Goal: Information Seeking & Learning: Learn about a topic

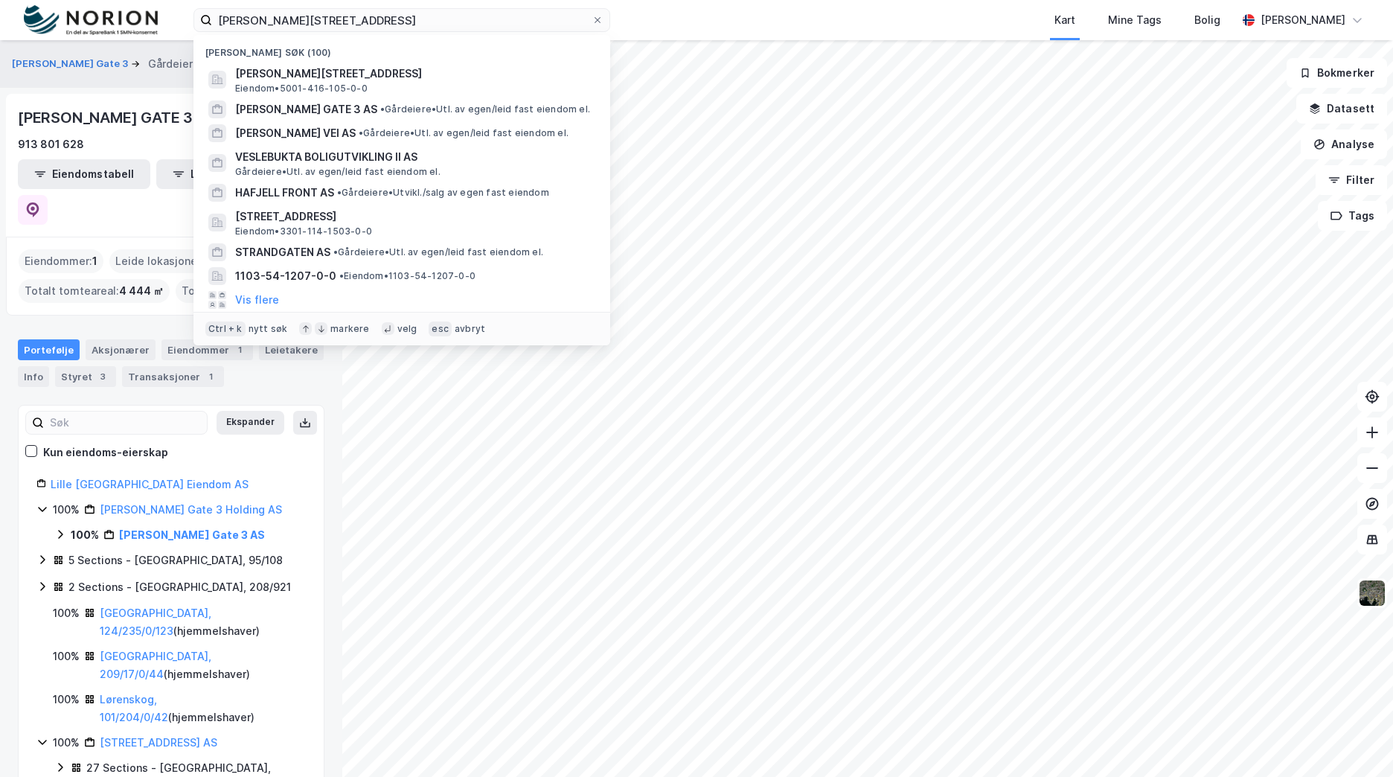
click at [476, 16] on input "[PERSON_NAME][STREET_ADDRESS]" at bounding box center [401, 20] width 379 height 22
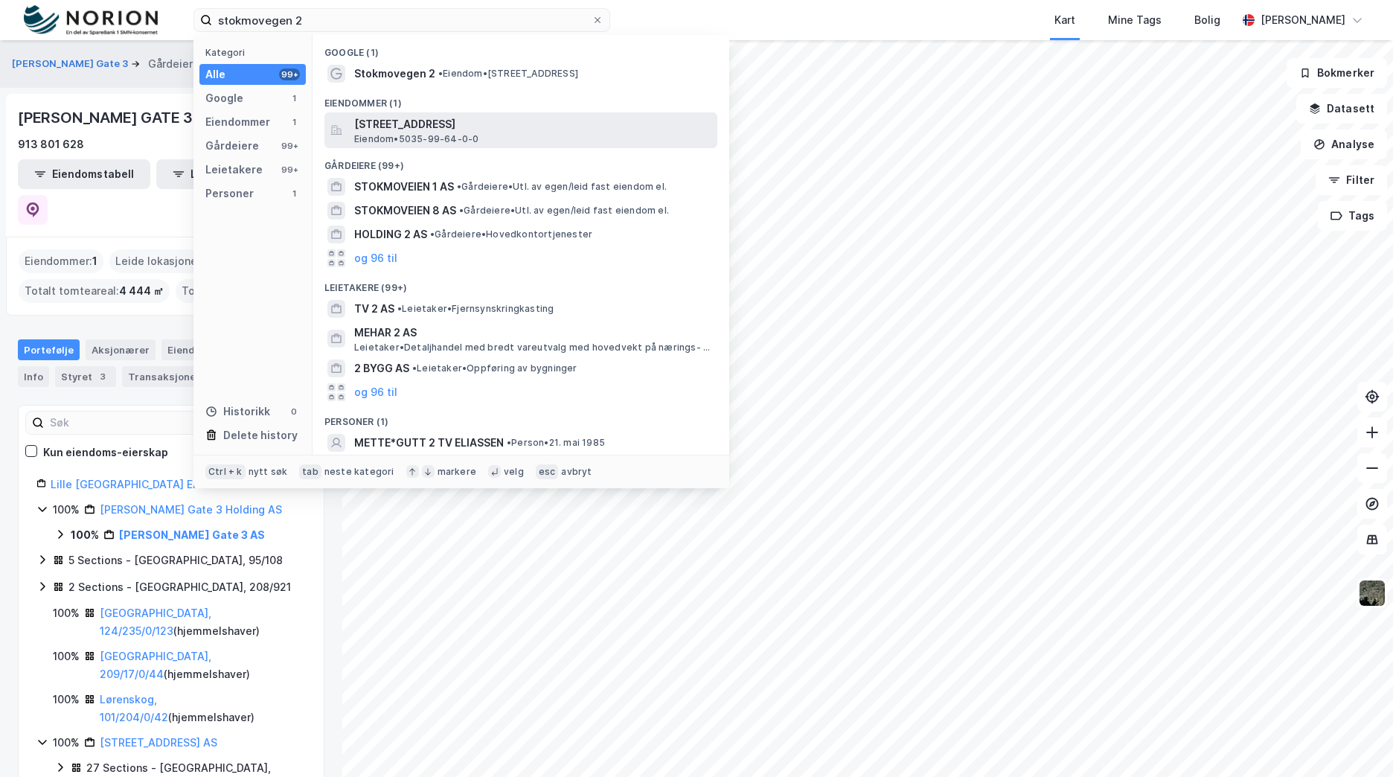
click at [457, 123] on span "[STREET_ADDRESS]" at bounding box center [532, 124] width 357 height 18
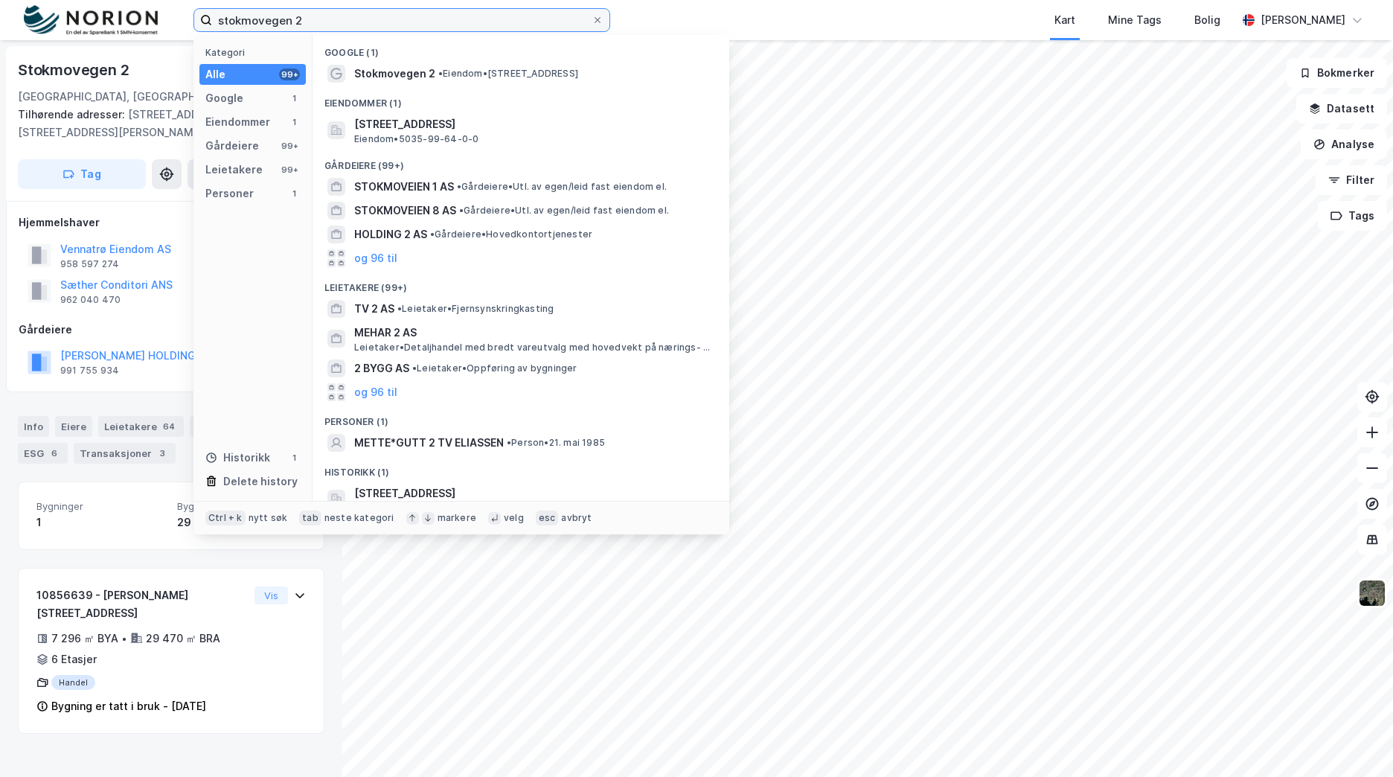
drag, startPoint x: 315, startPoint y: 25, endPoint x: 55, endPoint y: 24, distance: 260.4
click at [55, 24] on div "stokmovegen 2 Kategori Alle 99+ Google 1 Eiendommer 1 Gårdeiere 99+ Leietakere …" at bounding box center [696, 20] width 1393 height 40
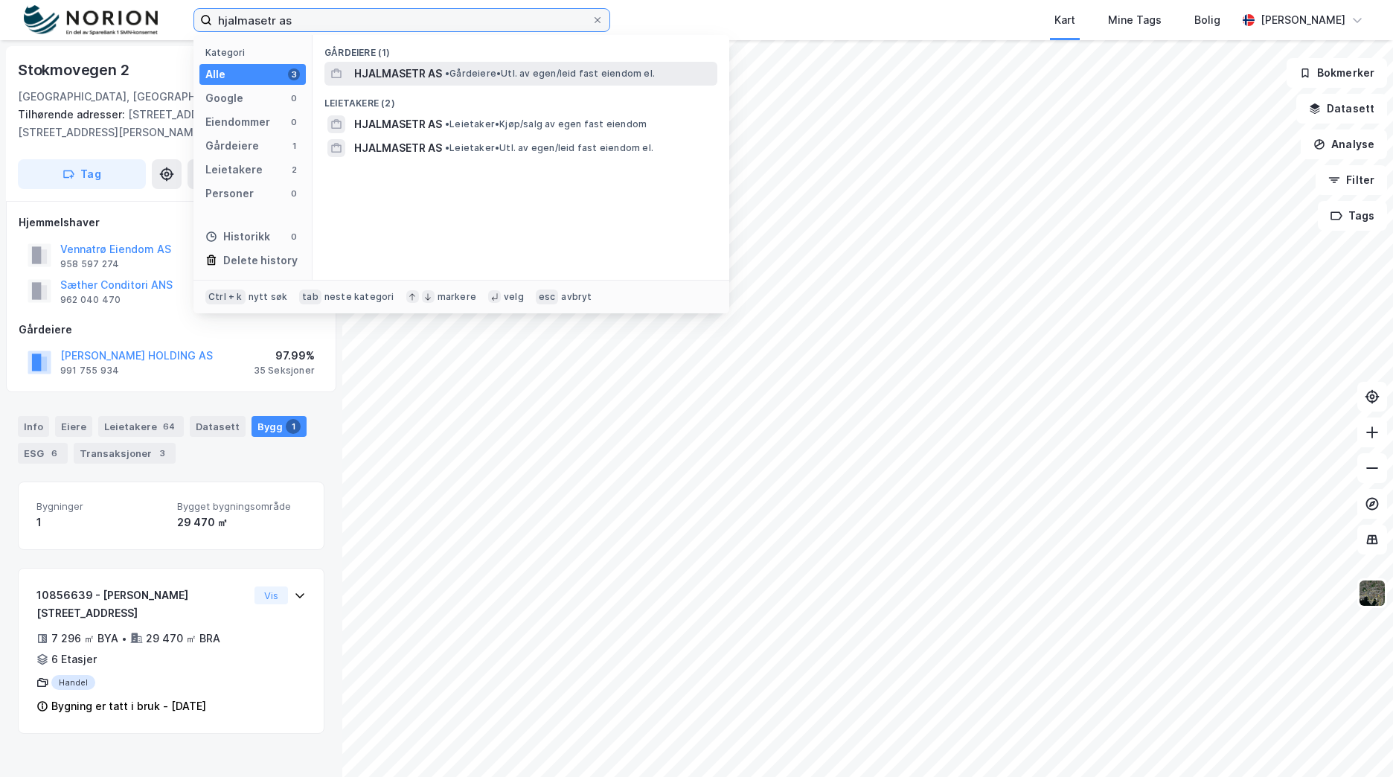
type input "hjalmasetr as"
click at [595, 66] on div "HJALMASETR AS • Gårdeiere • Utl. av egen/leid fast eiendom el." at bounding box center [534, 74] width 360 height 18
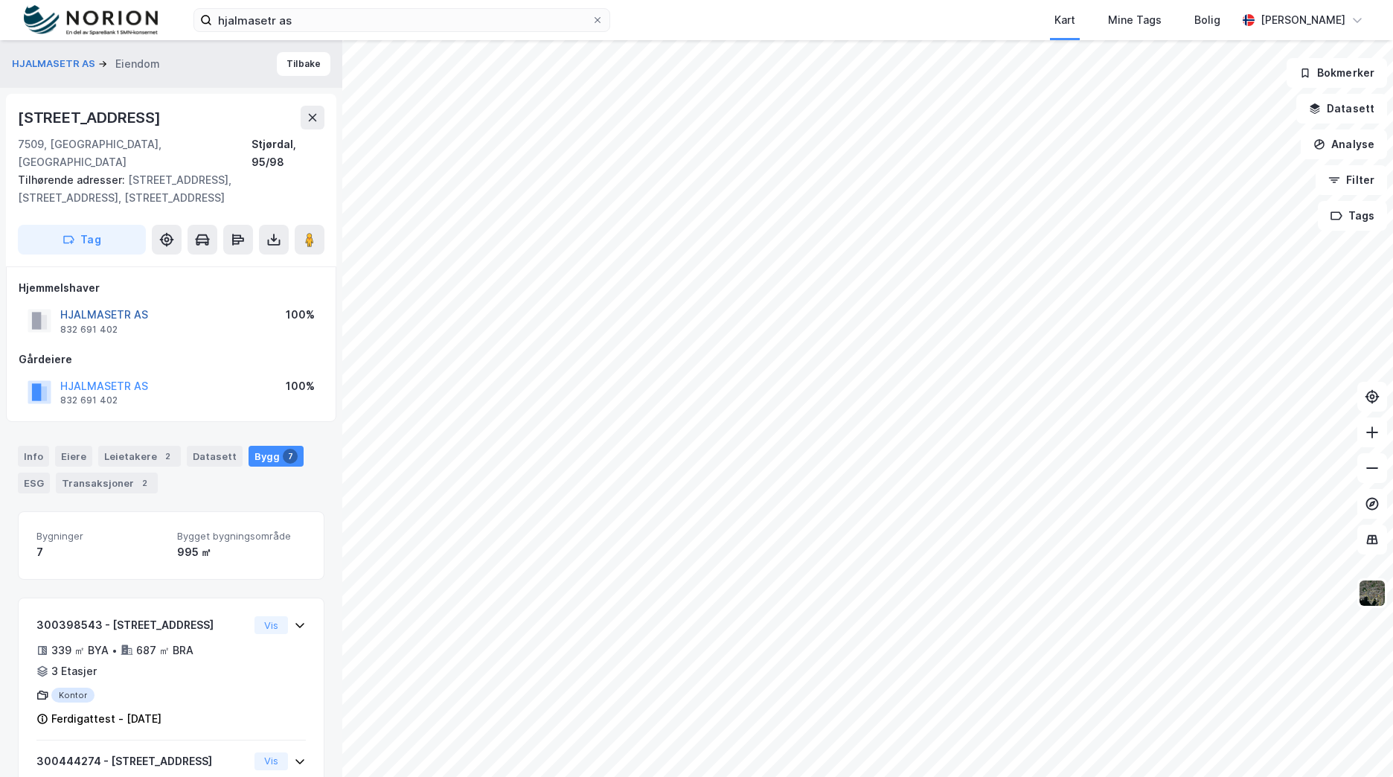
click at [0, 0] on button "HJALMASETR AS" at bounding box center [0, 0] width 0 height 0
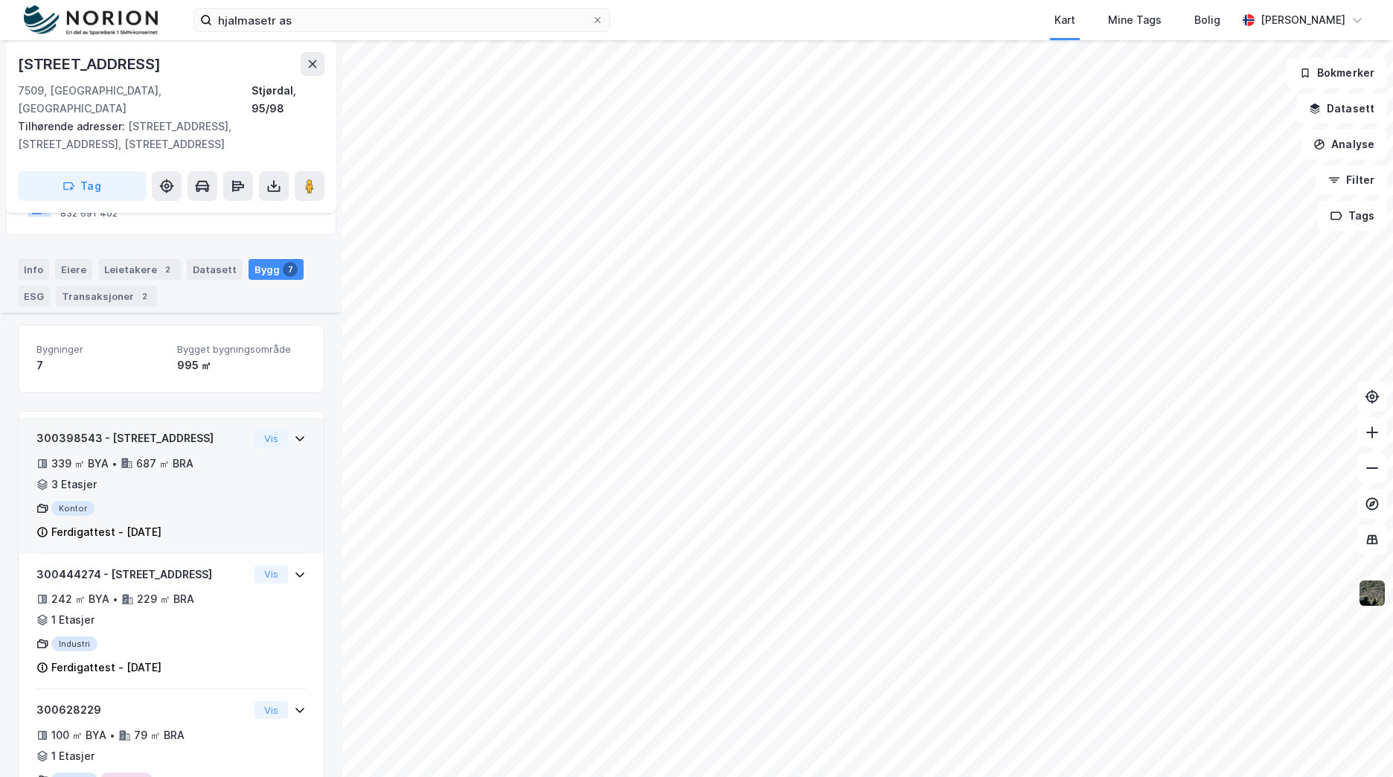
scroll to position [246, 0]
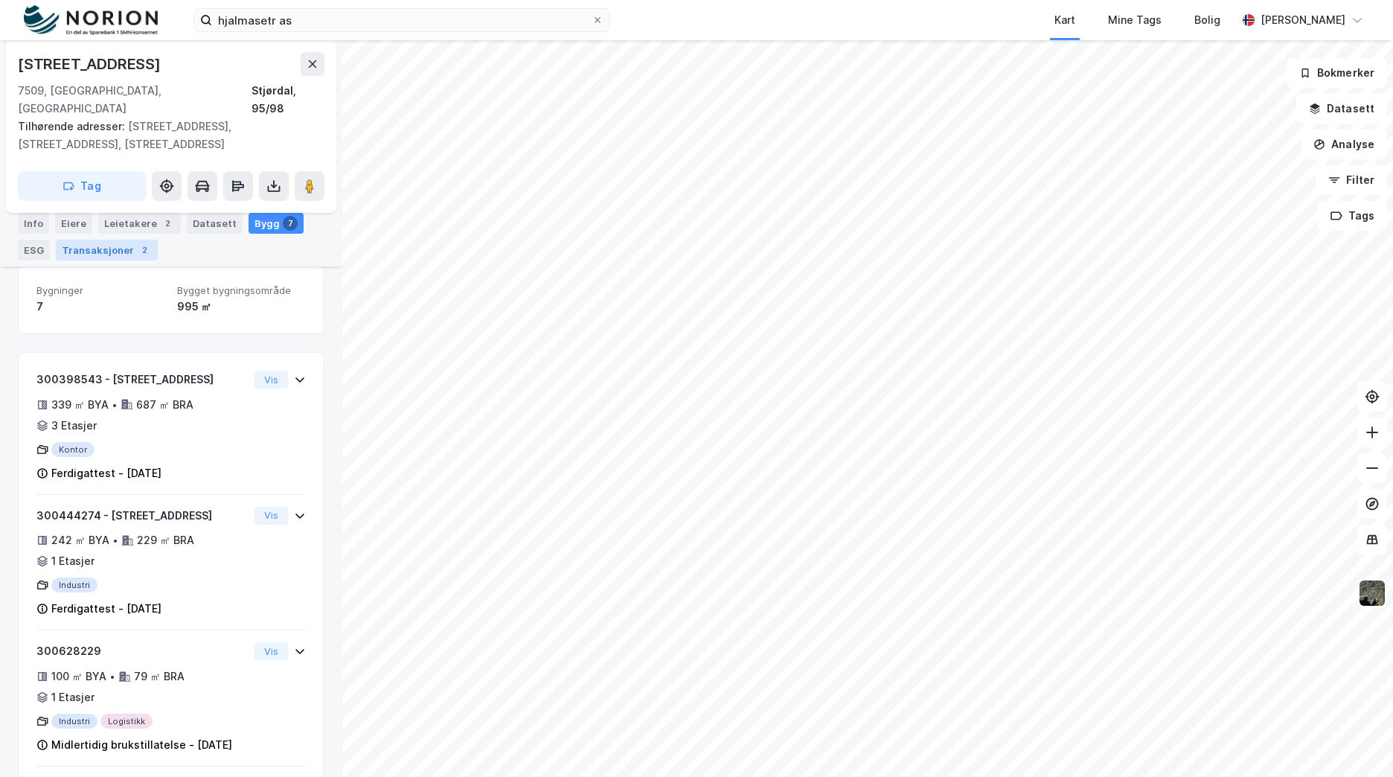
click at [116, 253] on div "Transaksjoner 2" at bounding box center [107, 250] width 102 height 21
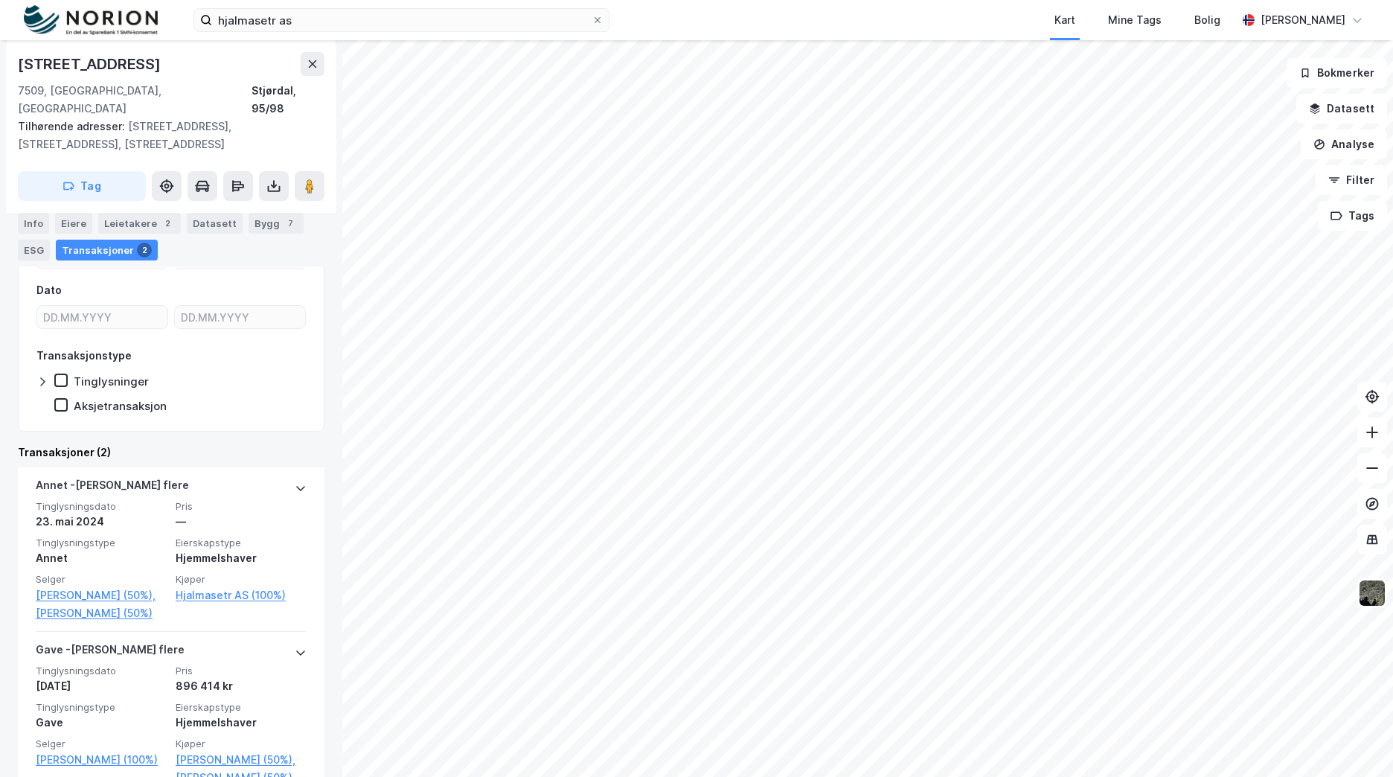
scroll to position [359, 0]
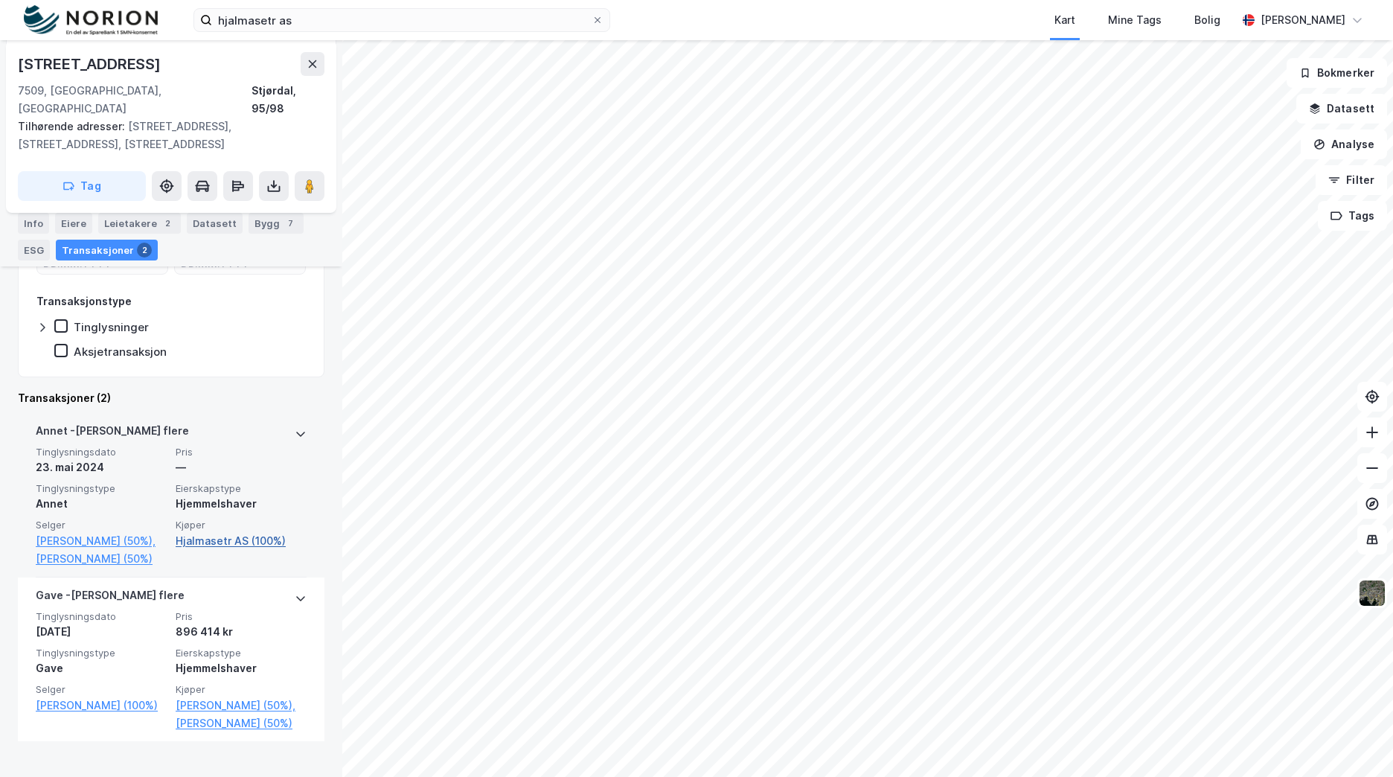
click at [254, 532] on link "Hjalmasetr AS (100%)" at bounding box center [241, 541] width 131 height 18
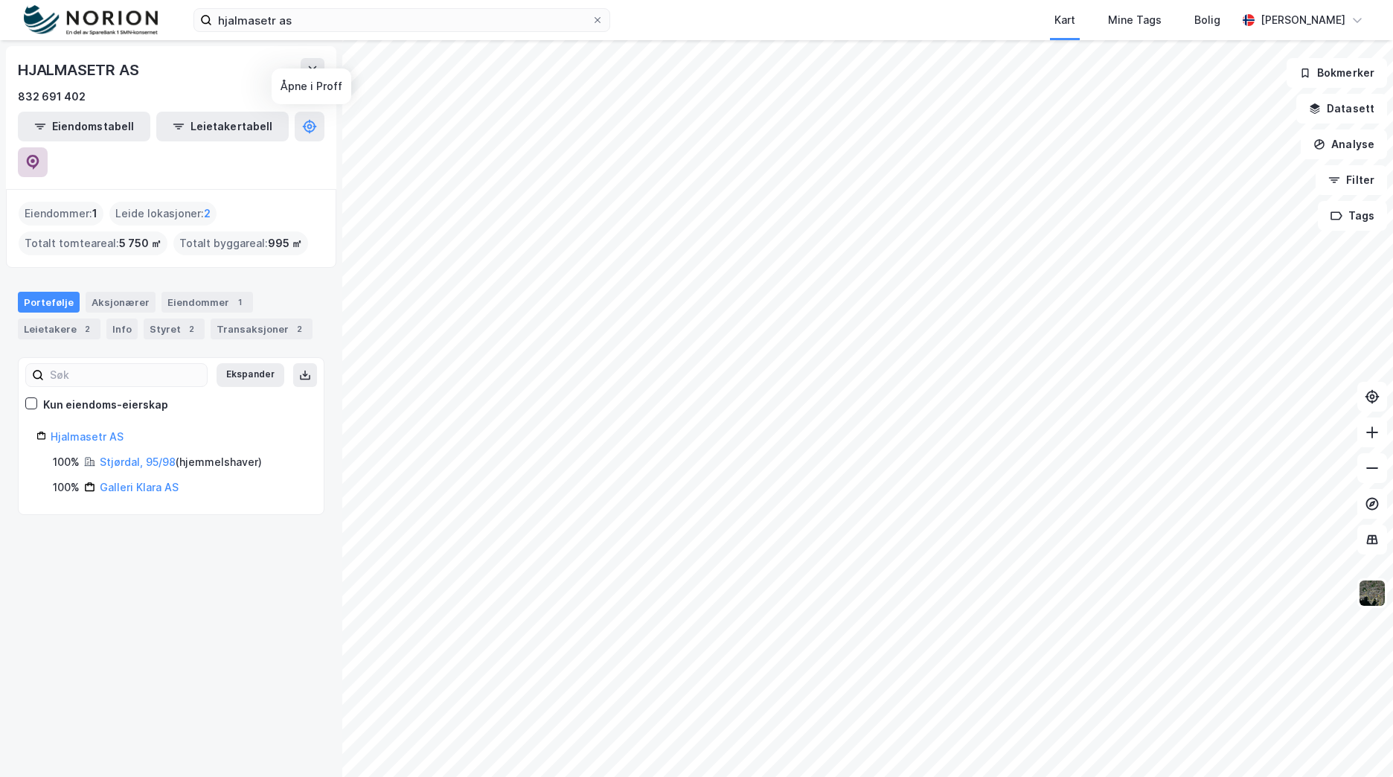
click at [40, 155] on icon at bounding box center [32, 162] width 15 height 15
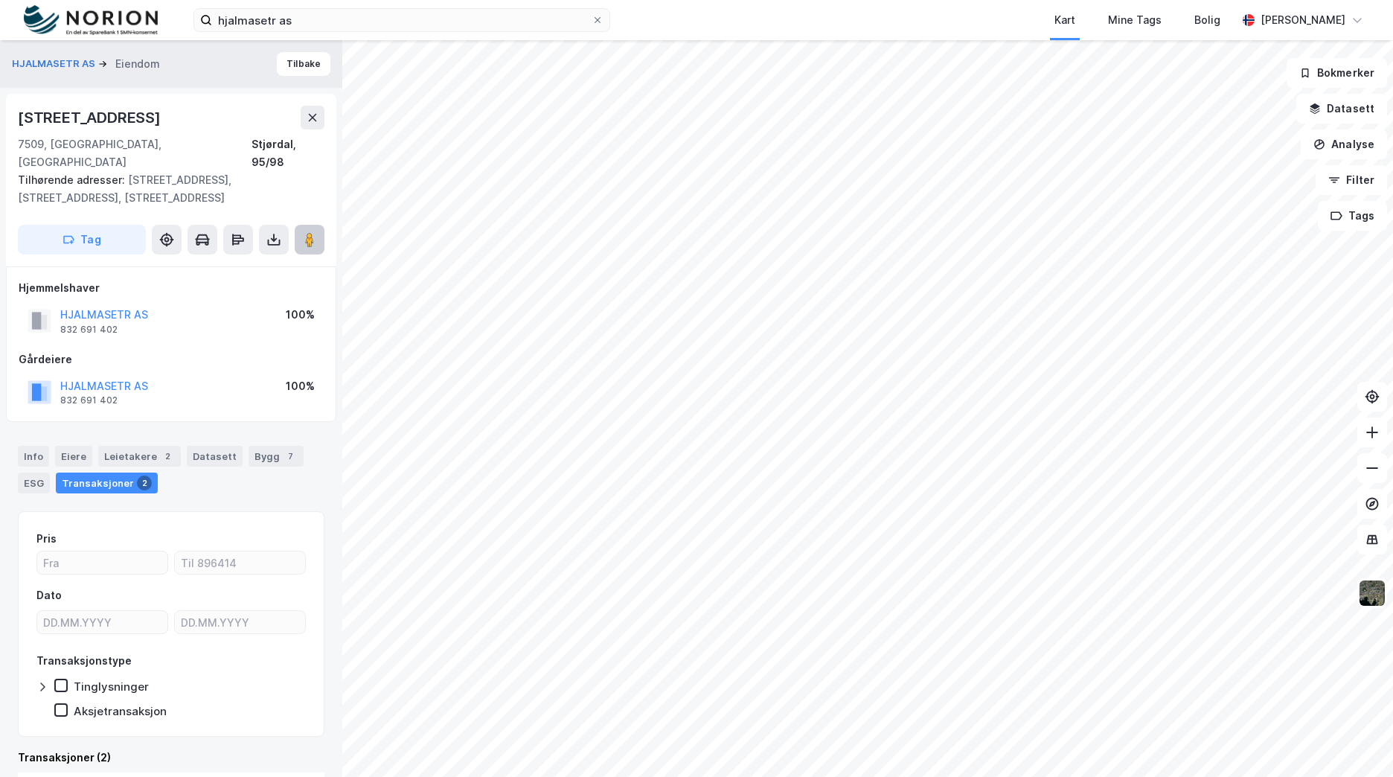
click at [313, 232] on image at bounding box center [309, 239] width 9 height 15
click at [39, 446] on div "Info" at bounding box center [33, 456] width 31 height 21
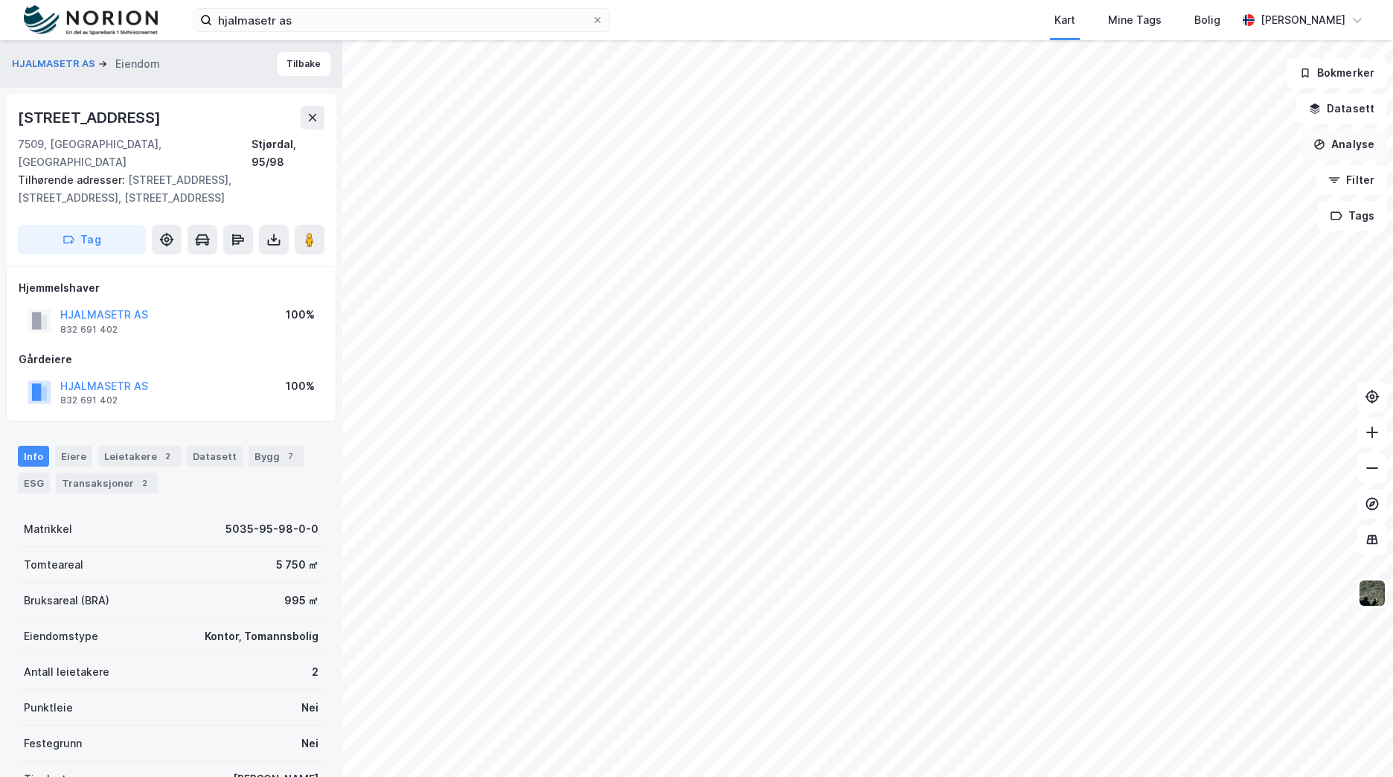
click at [1352, 141] on button "Analyse" at bounding box center [1343, 144] width 86 height 30
click at [1236, 179] on div "Tegn område" at bounding box center [1213, 176] width 129 height 13
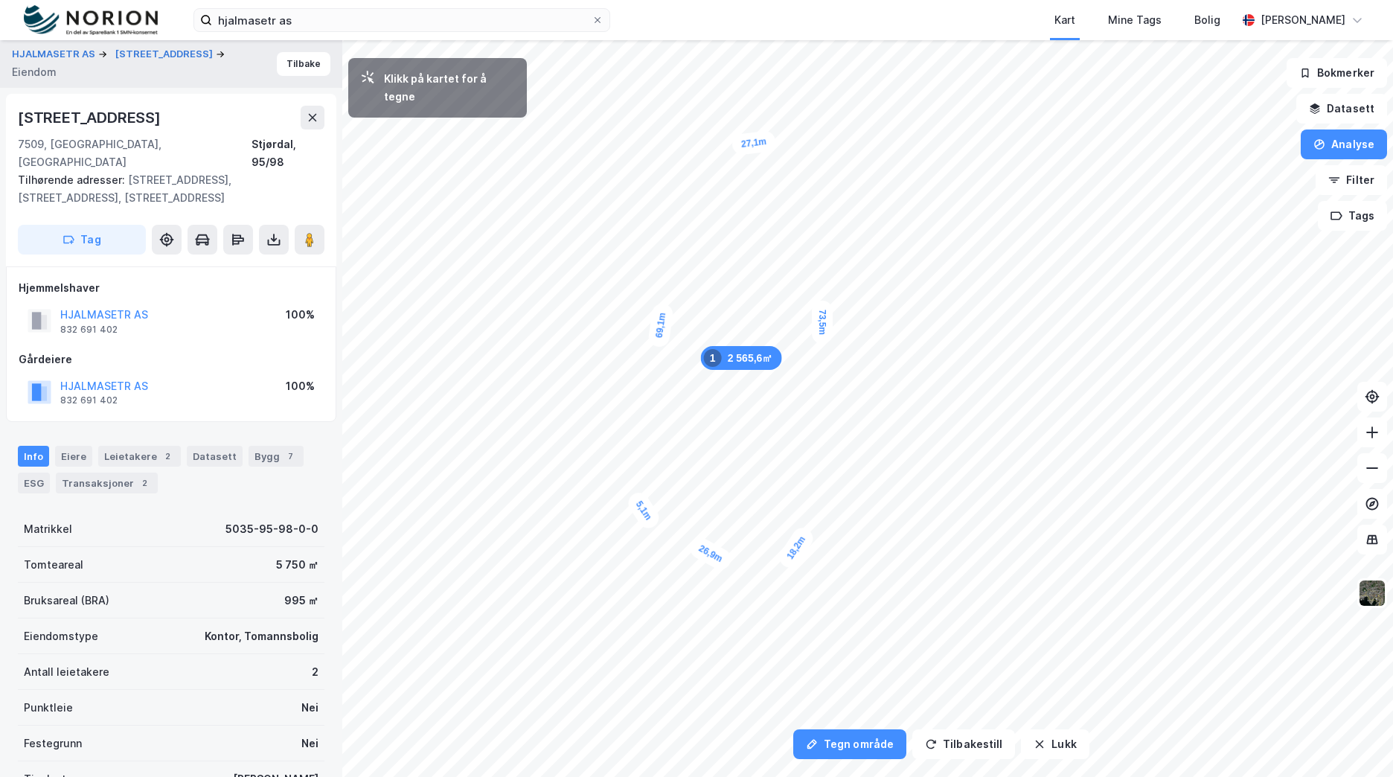
click at [641, 498] on div "5,1m" at bounding box center [643, 510] width 39 height 43
